Goal: Task Accomplishment & Management: Manage account settings

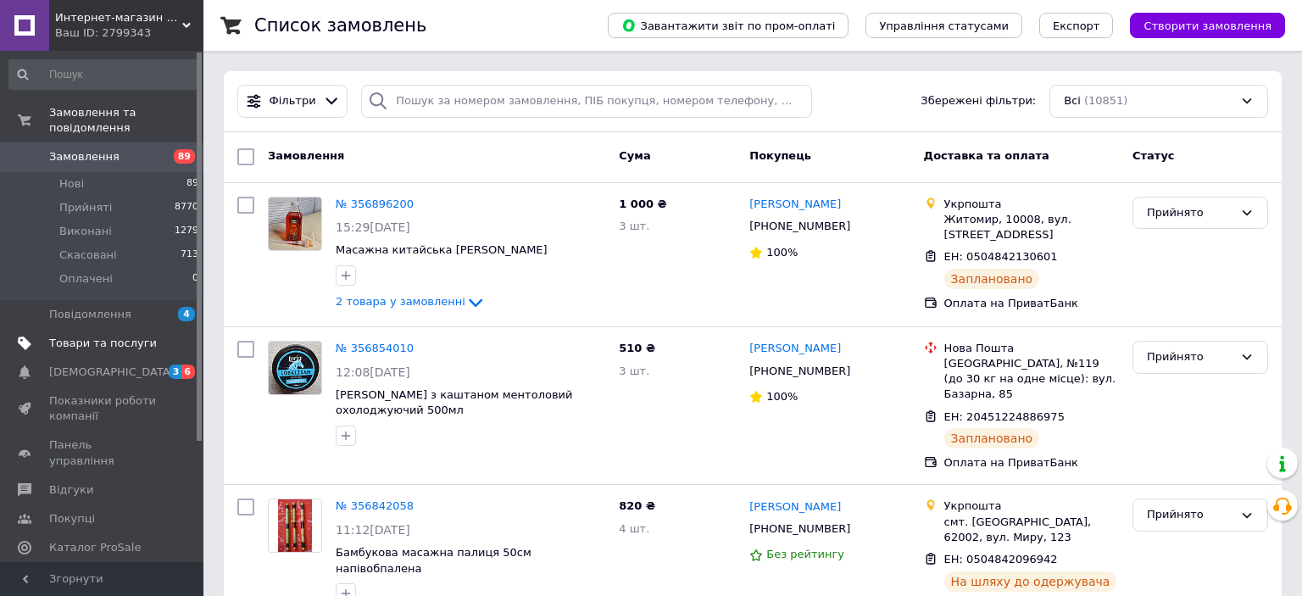
click at [79, 329] on link "Товари та послуги" at bounding box center [104, 343] width 209 height 29
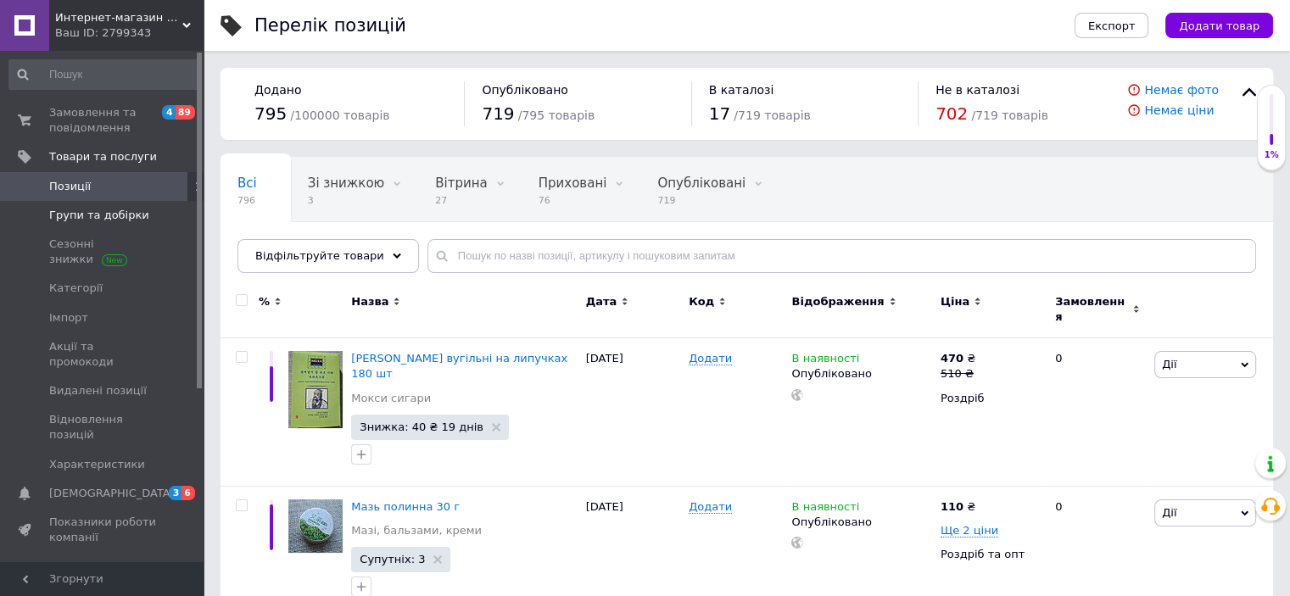
click at [70, 217] on span "Групи та добірки" at bounding box center [99, 215] width 100 height 15
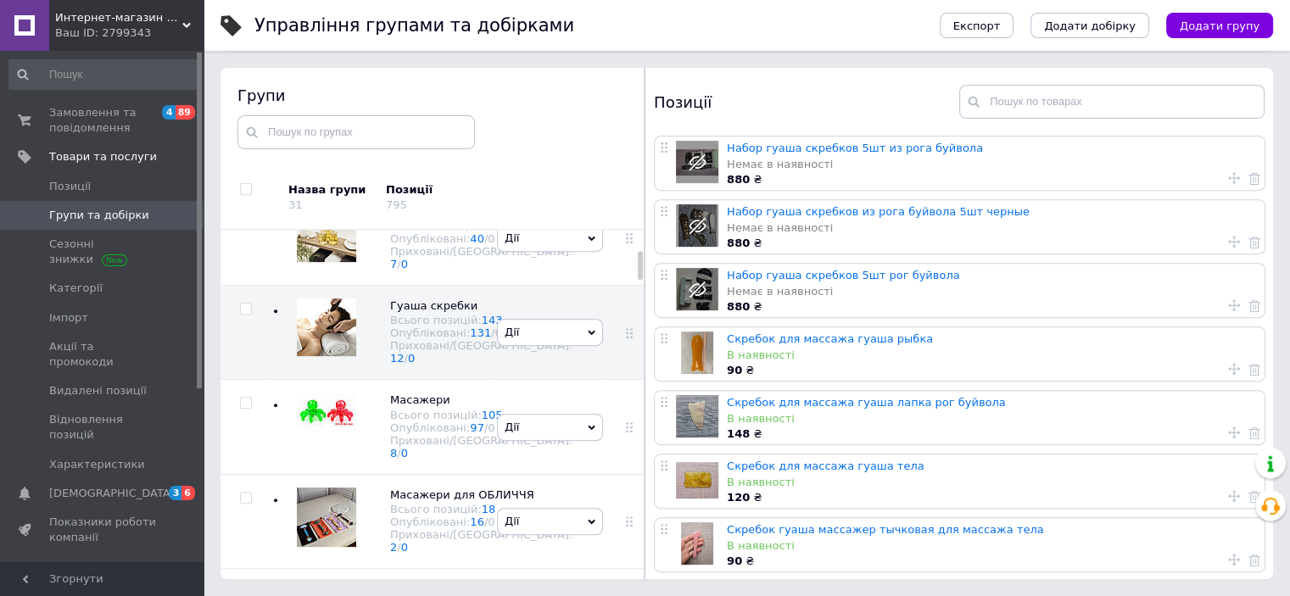
scroll to position [339, 0]
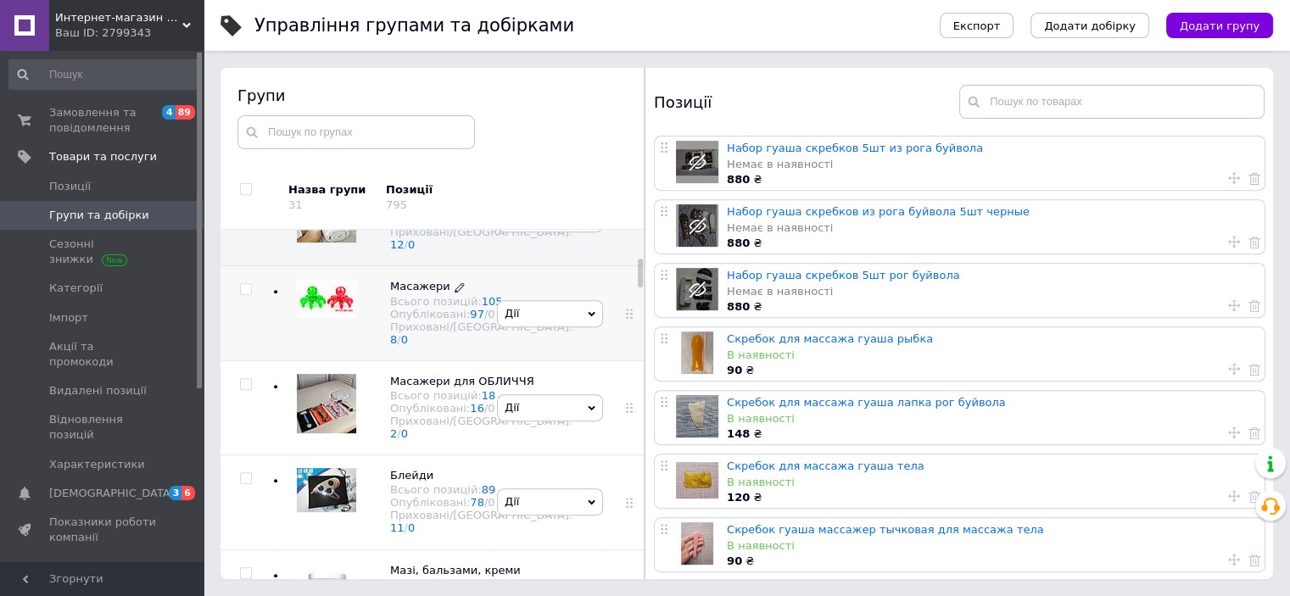
click at [433, 292] on span "Масажери" at bounding box center [420, 286] width 60 height 13
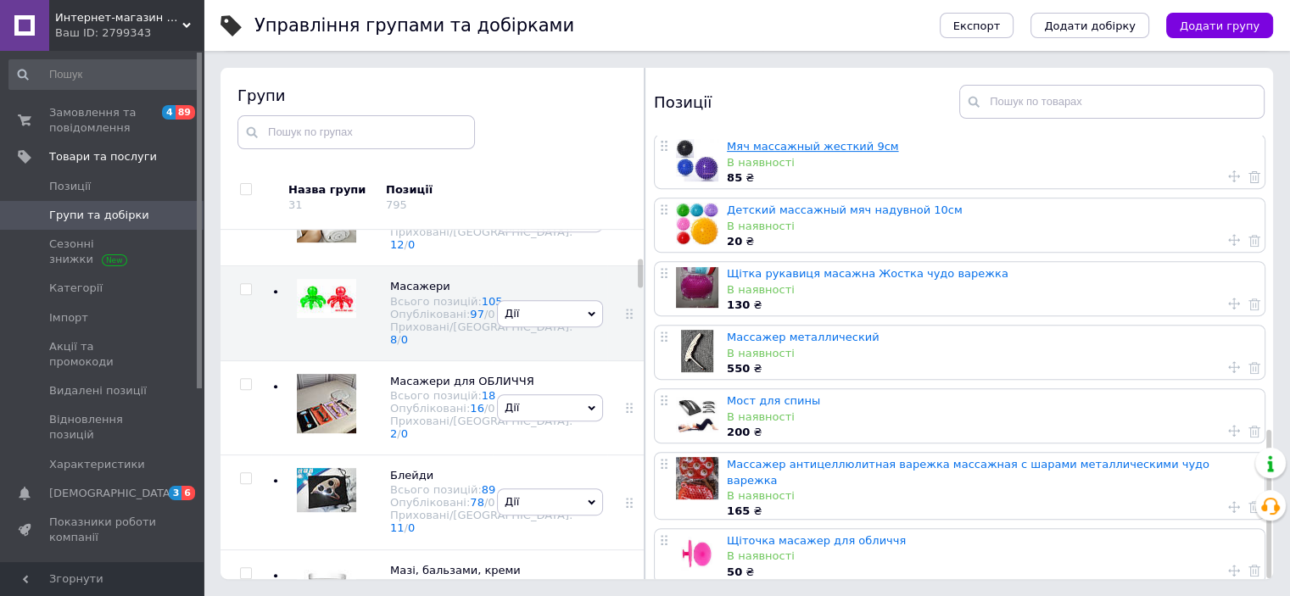
scroll to position [880, 0]
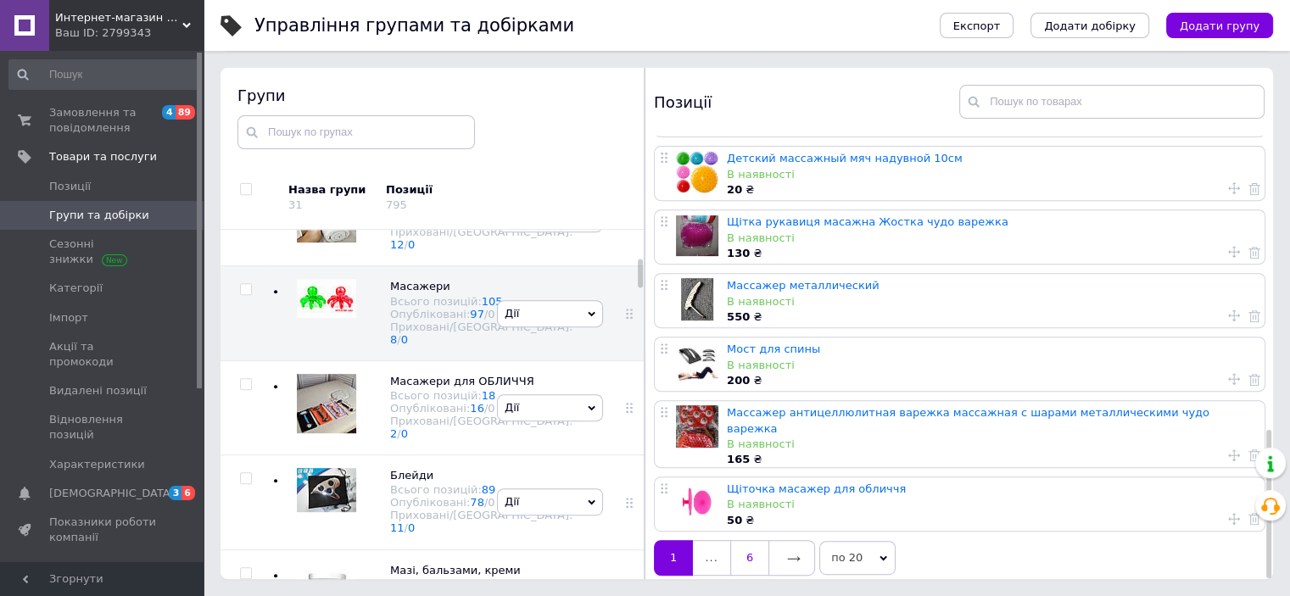
click at [752, 552] on link "6" at bounding box center [749, 558] width 38 height 36
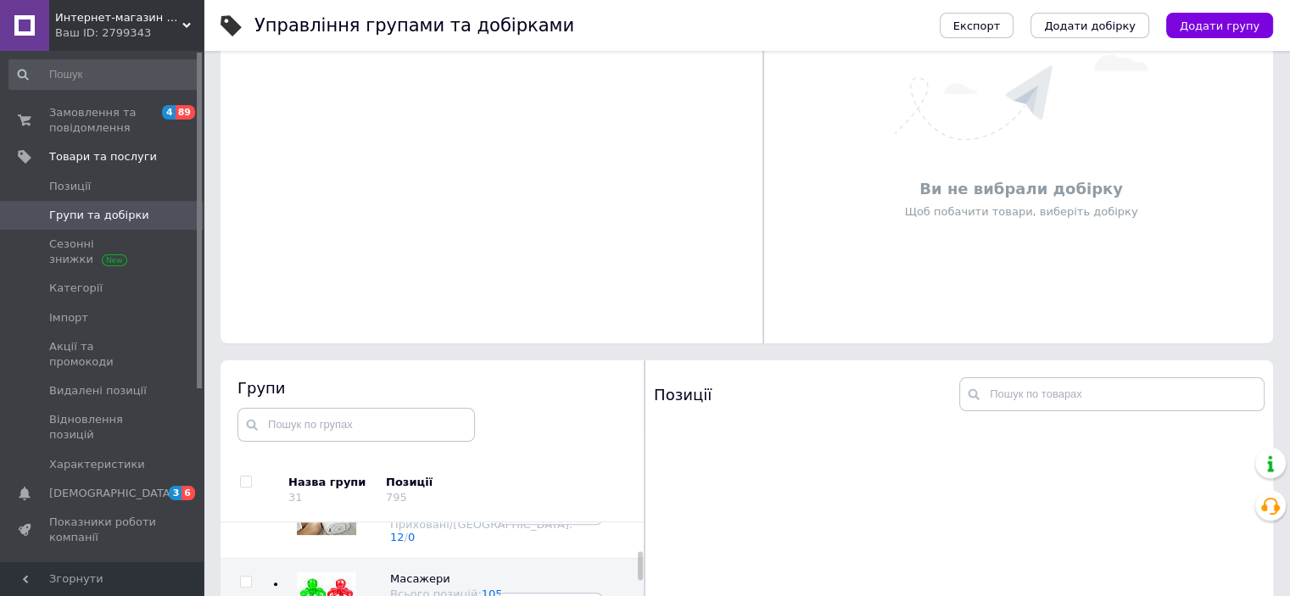
scroll to position [621, 0]
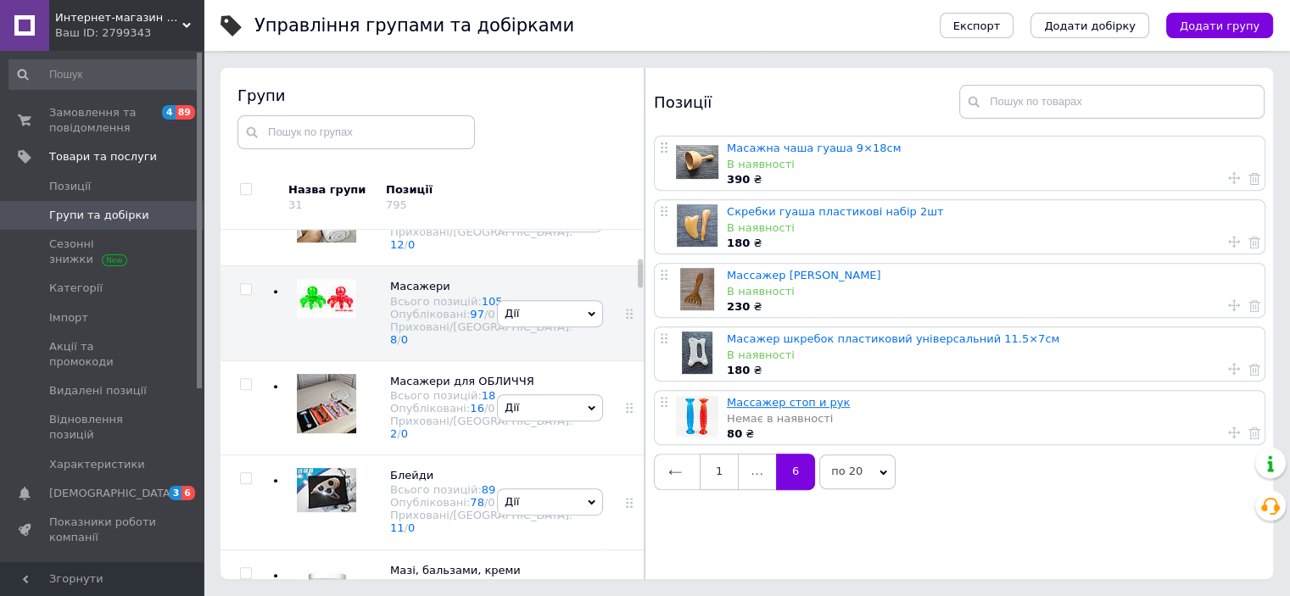
click at [800, 405] on link "Массажер стоп и рук" at bounding box center [788, 402] width 123 height 13
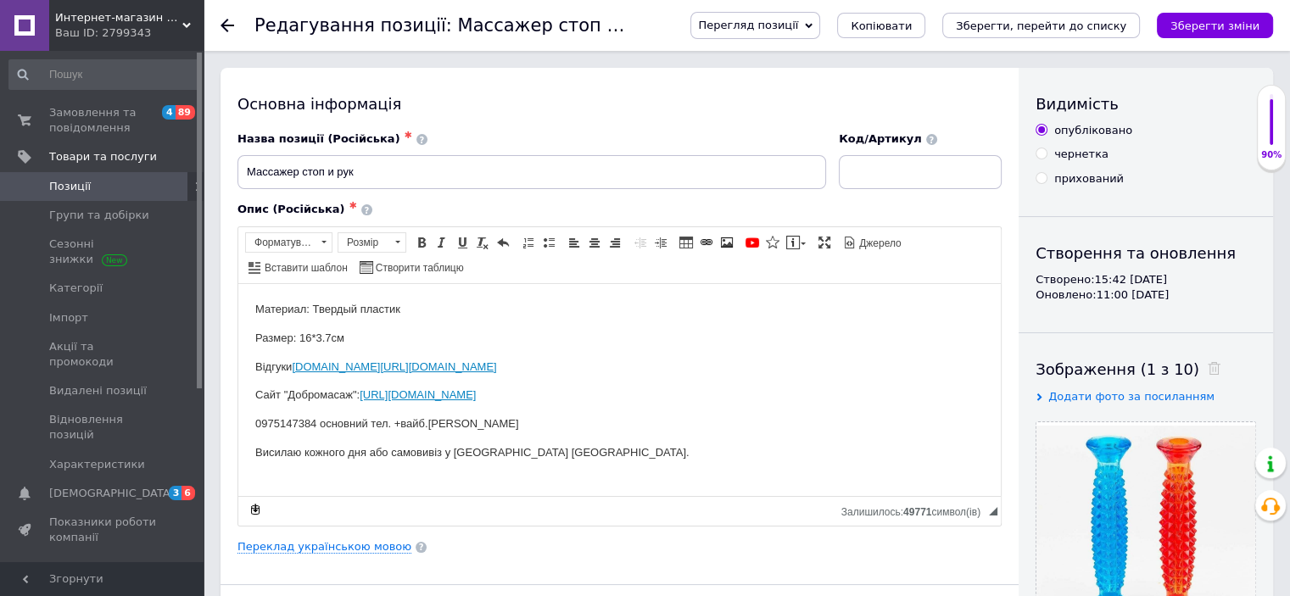
click at [1042, 179] on input "прихований" at bounding box center [1040, 177] width 11 height 11
radio input "true"
click at [1189, 25] on icon "Зберегти зміни" at bounding box center [1214, 25] width 89 height 13
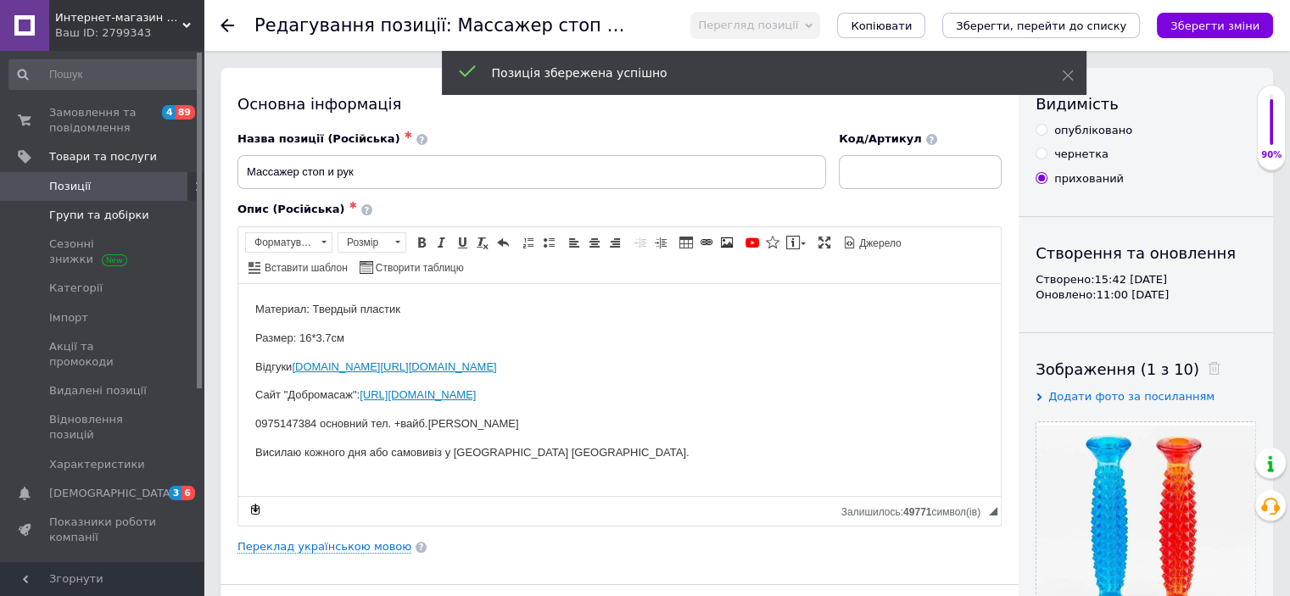
click at [92, 220] on span "Групи та добірки" at bounding box center [99, 215] width 100 height 15
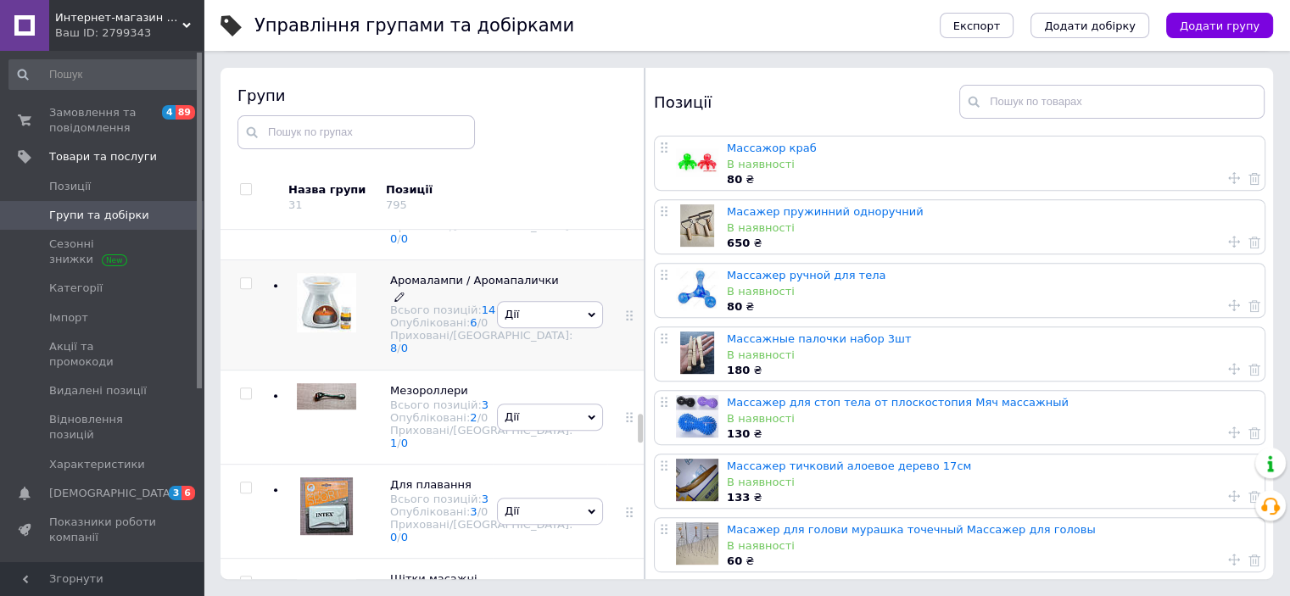
scroll to position [2454, 0]
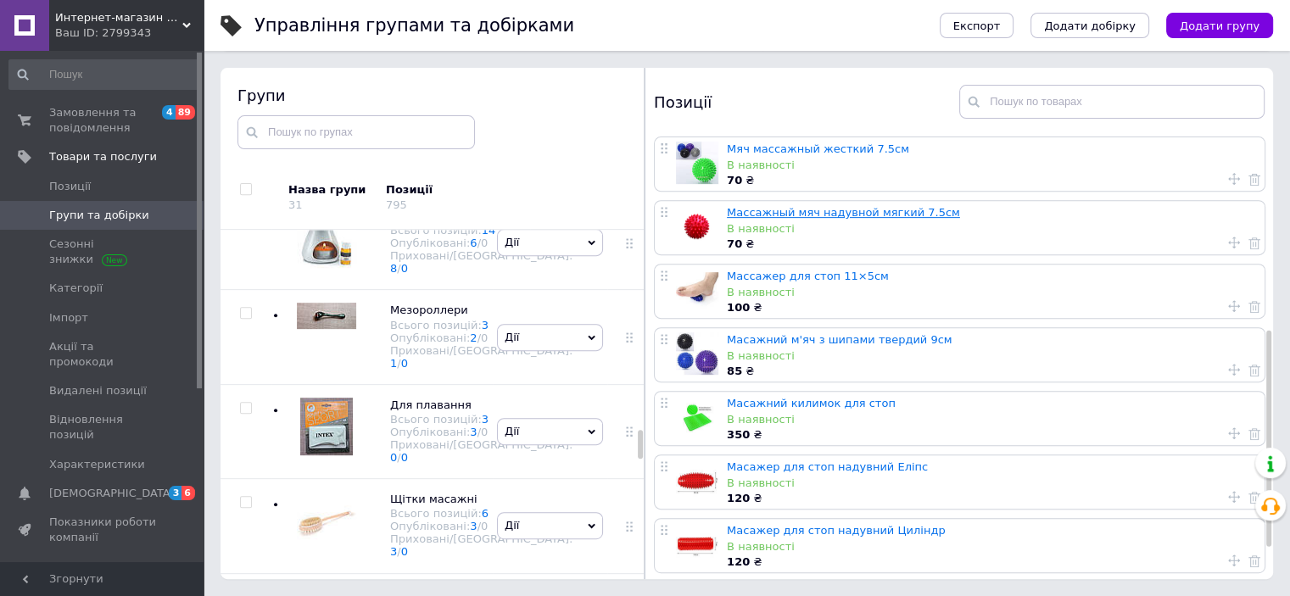
scroll to position [452, 0]
